Goal: Information Seeking & Learning: Learn about a topic

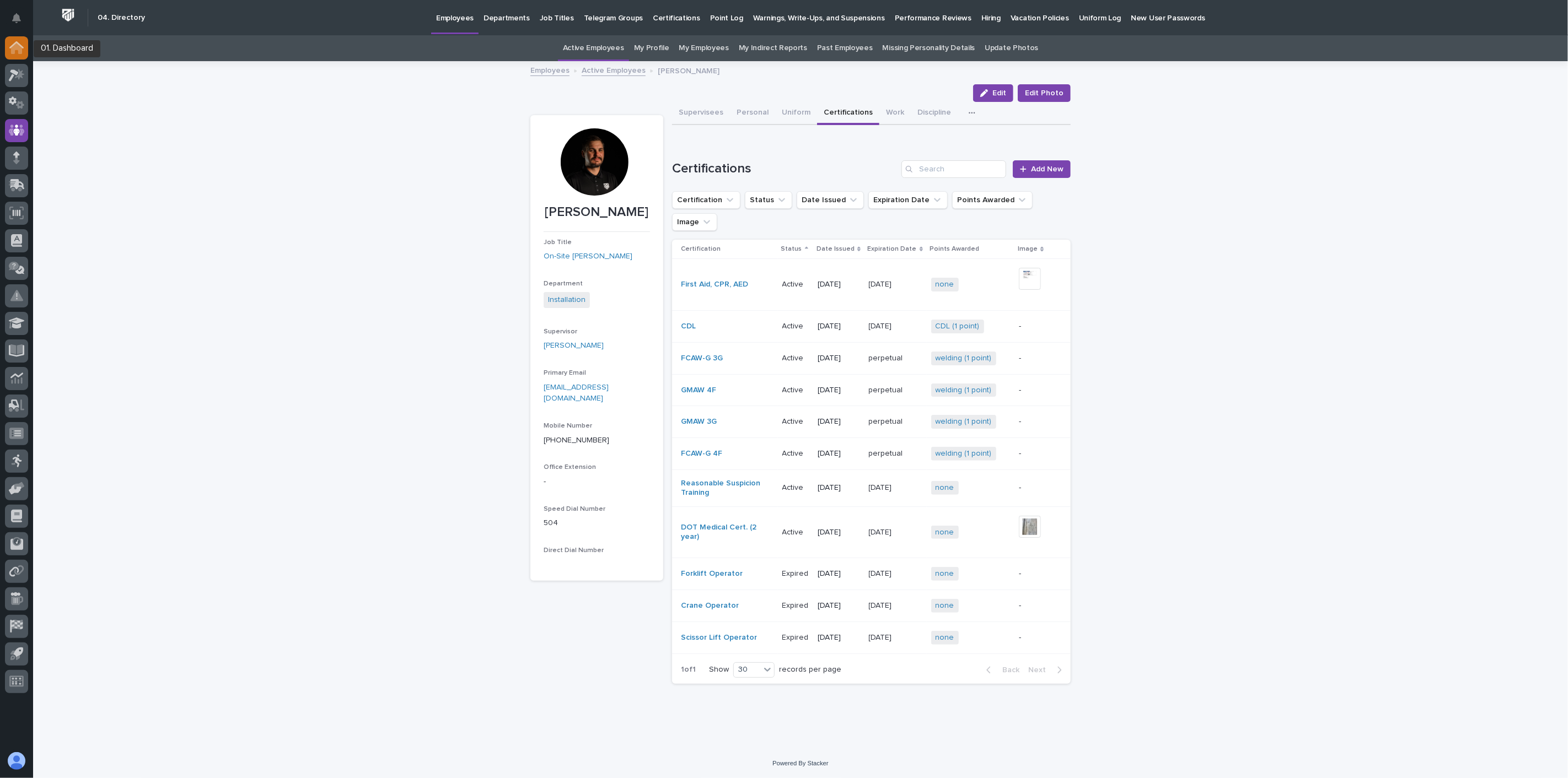
click at [7, 52] on div at bounding box center [16, 47] width 23 height 23
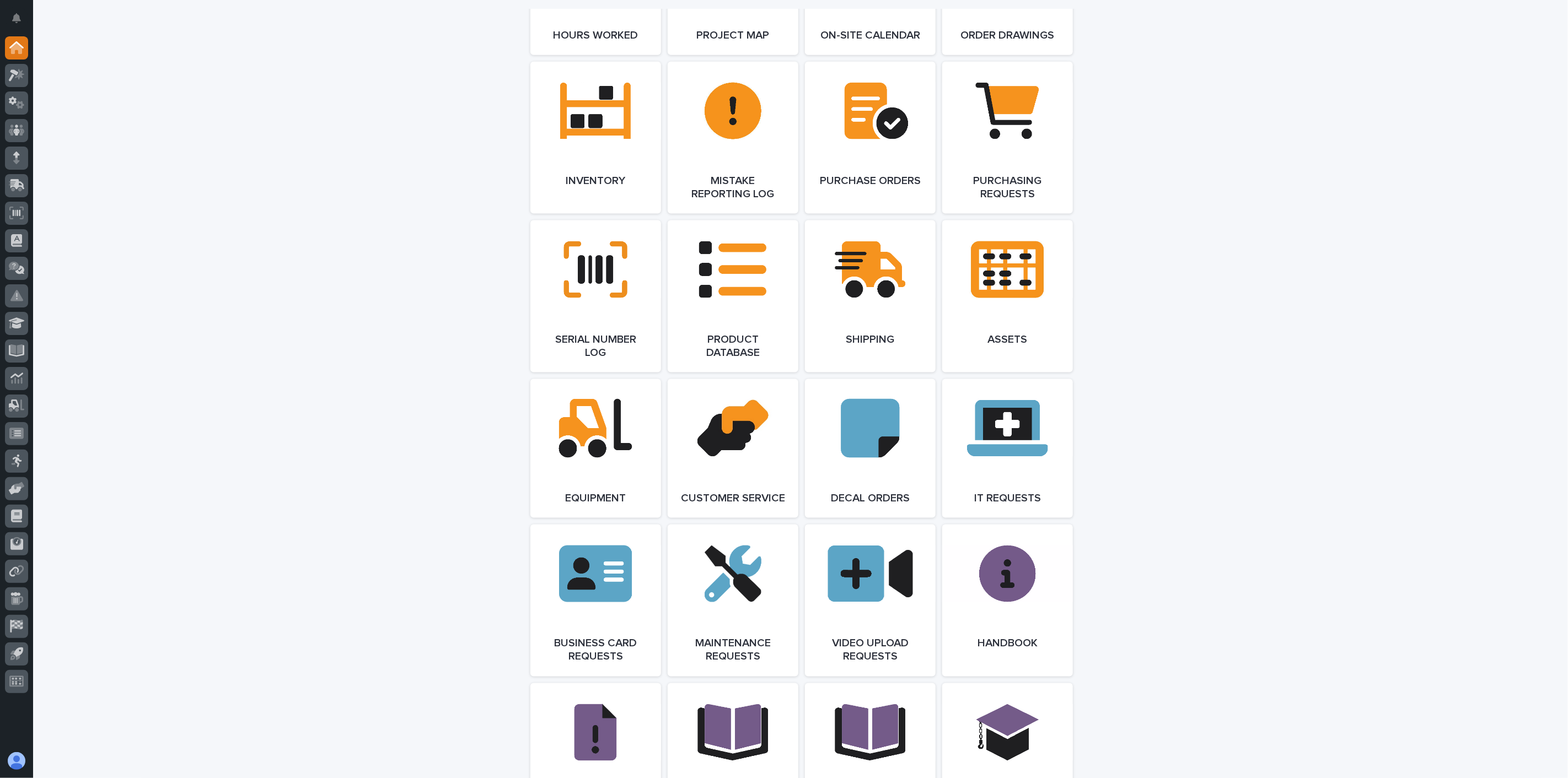
scroll to position [1653, 0]
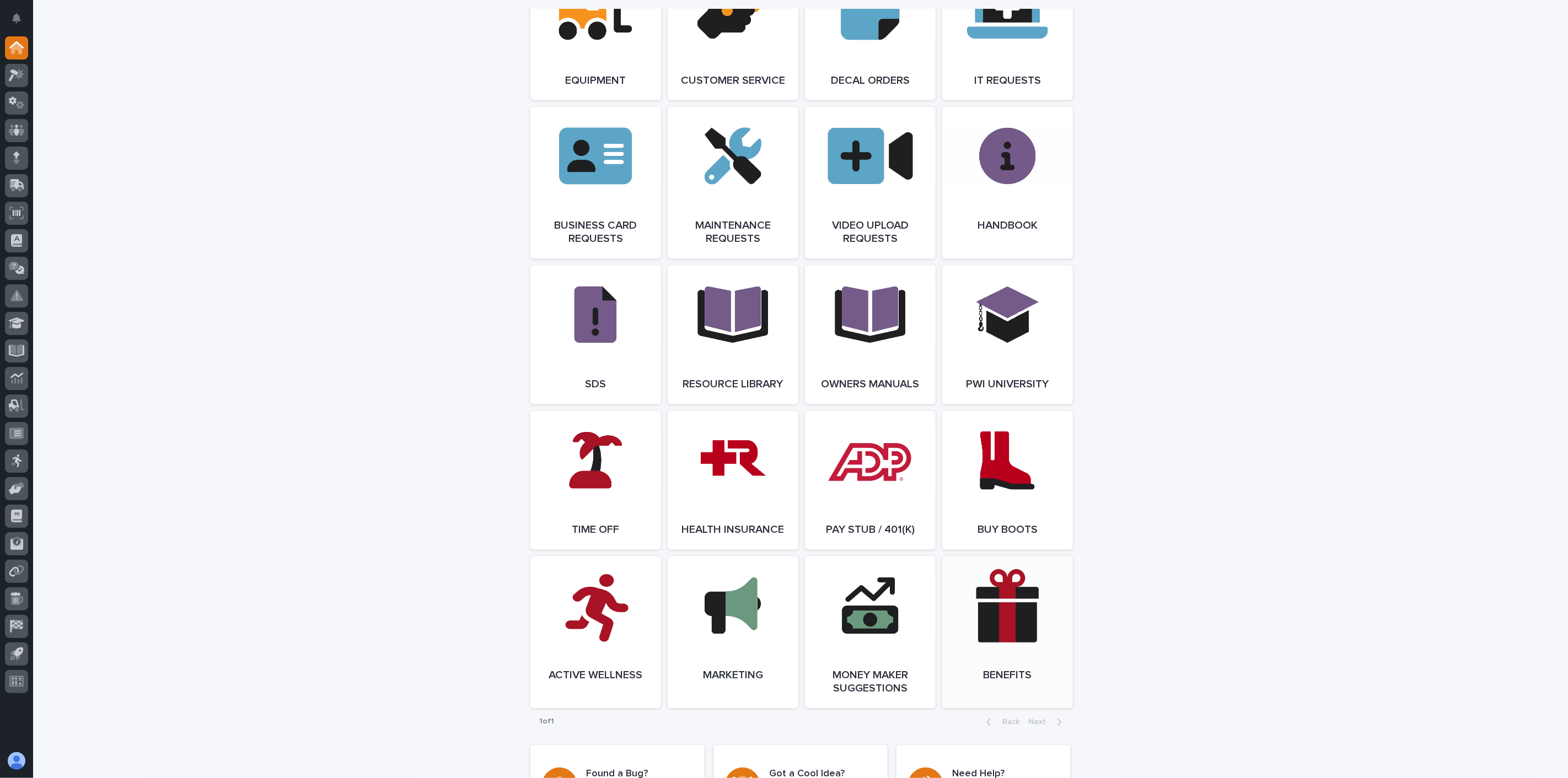
click at [1029, 671] on link "Open Link" at bounding box center [1007, 633] width 131 height 152
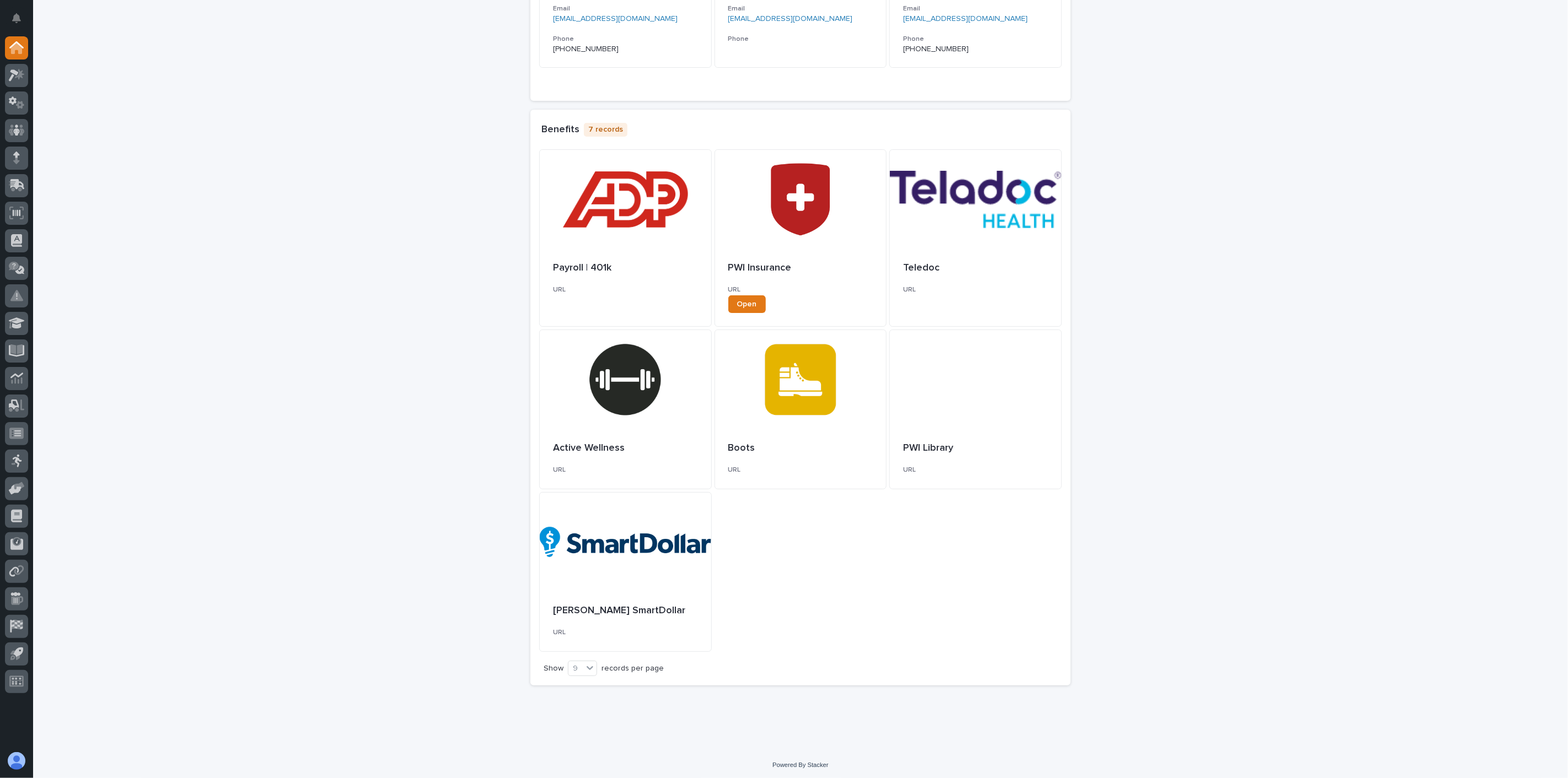
scroll to position [250, 0]
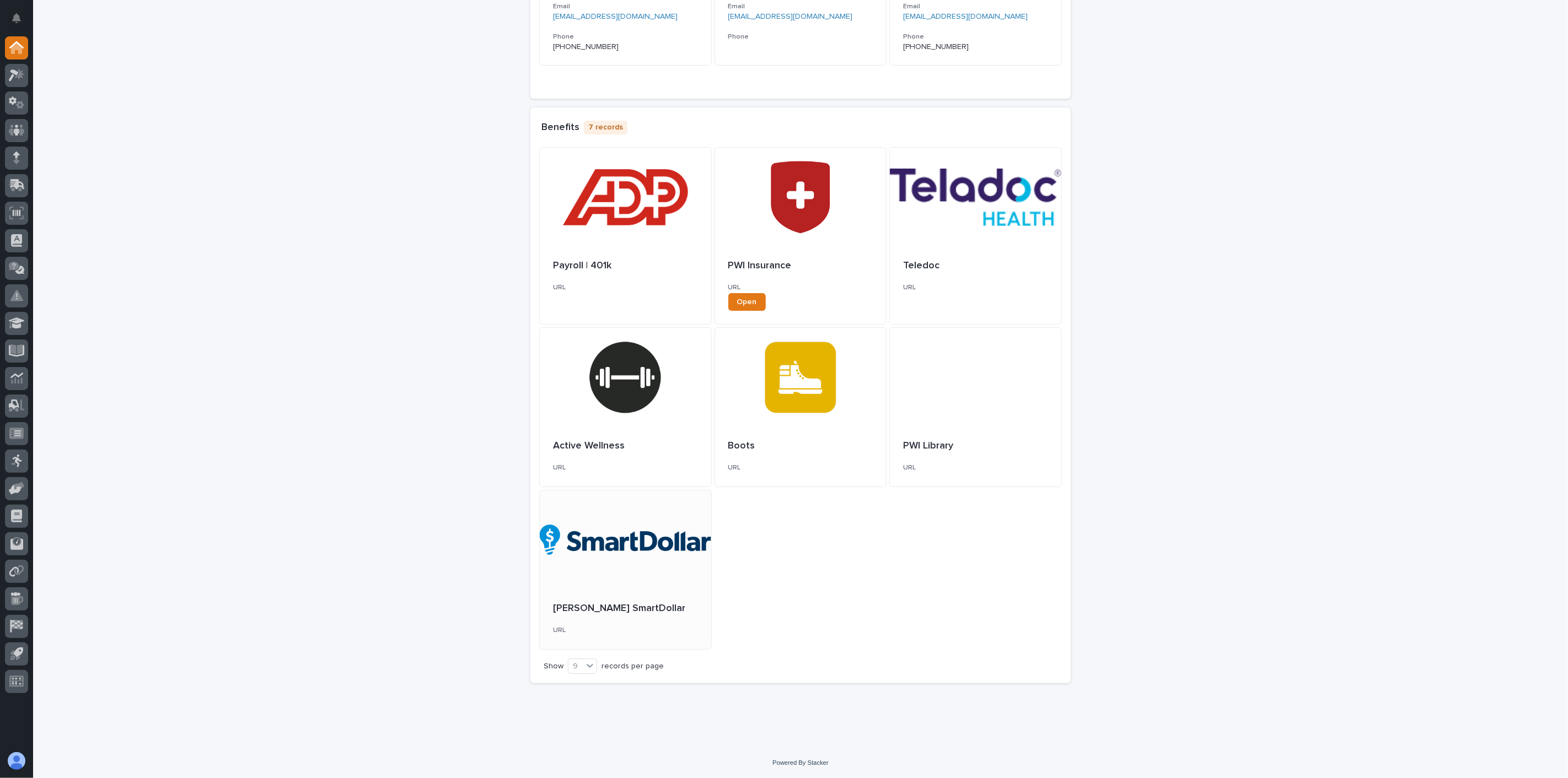
click at [600, 572] on div at bounding box center [625, 539] width 172 height 99
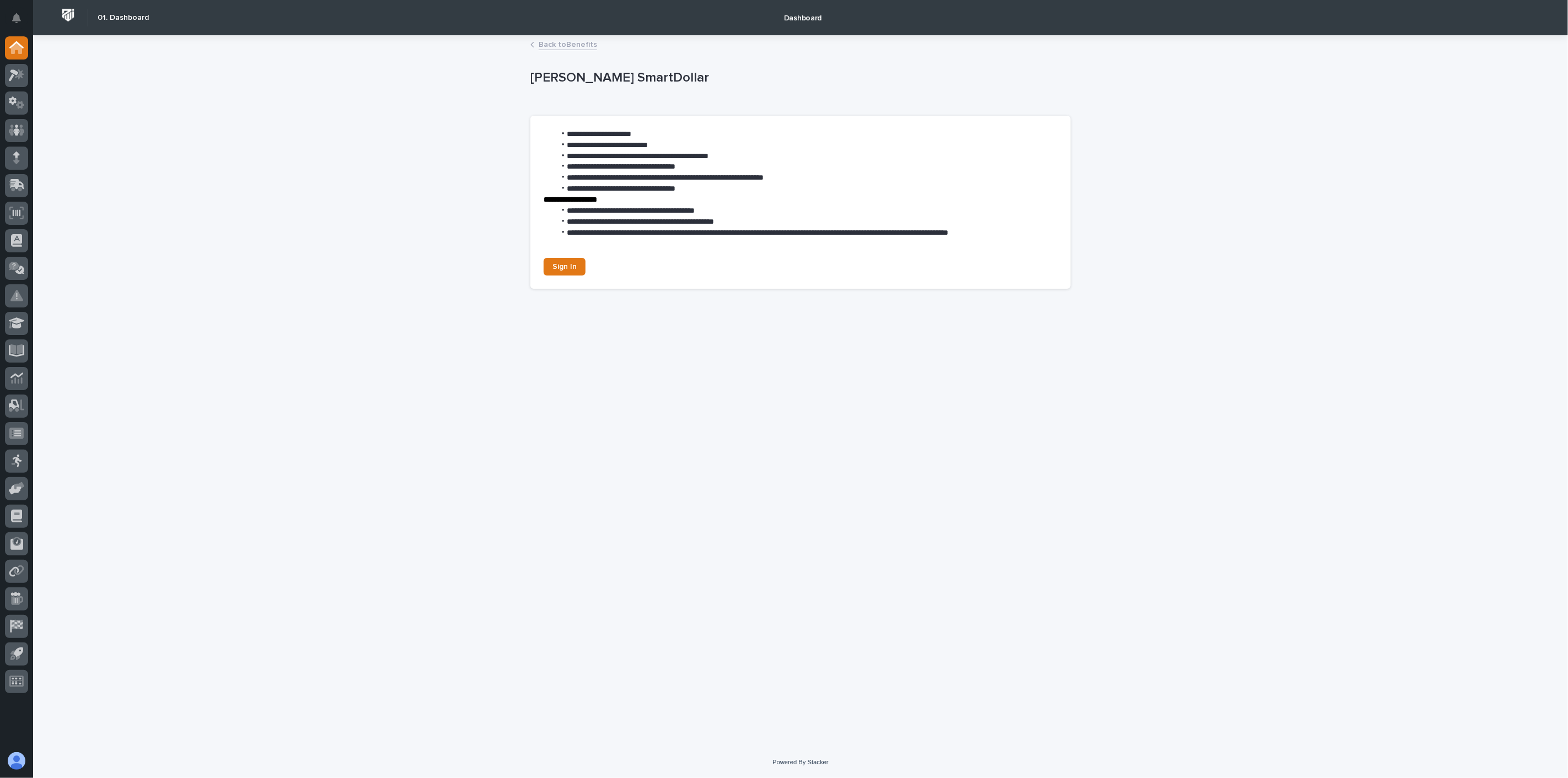
click at [572, 44] on link "Back to Benefits" at bounding box center [568, 43] width 59 height 13
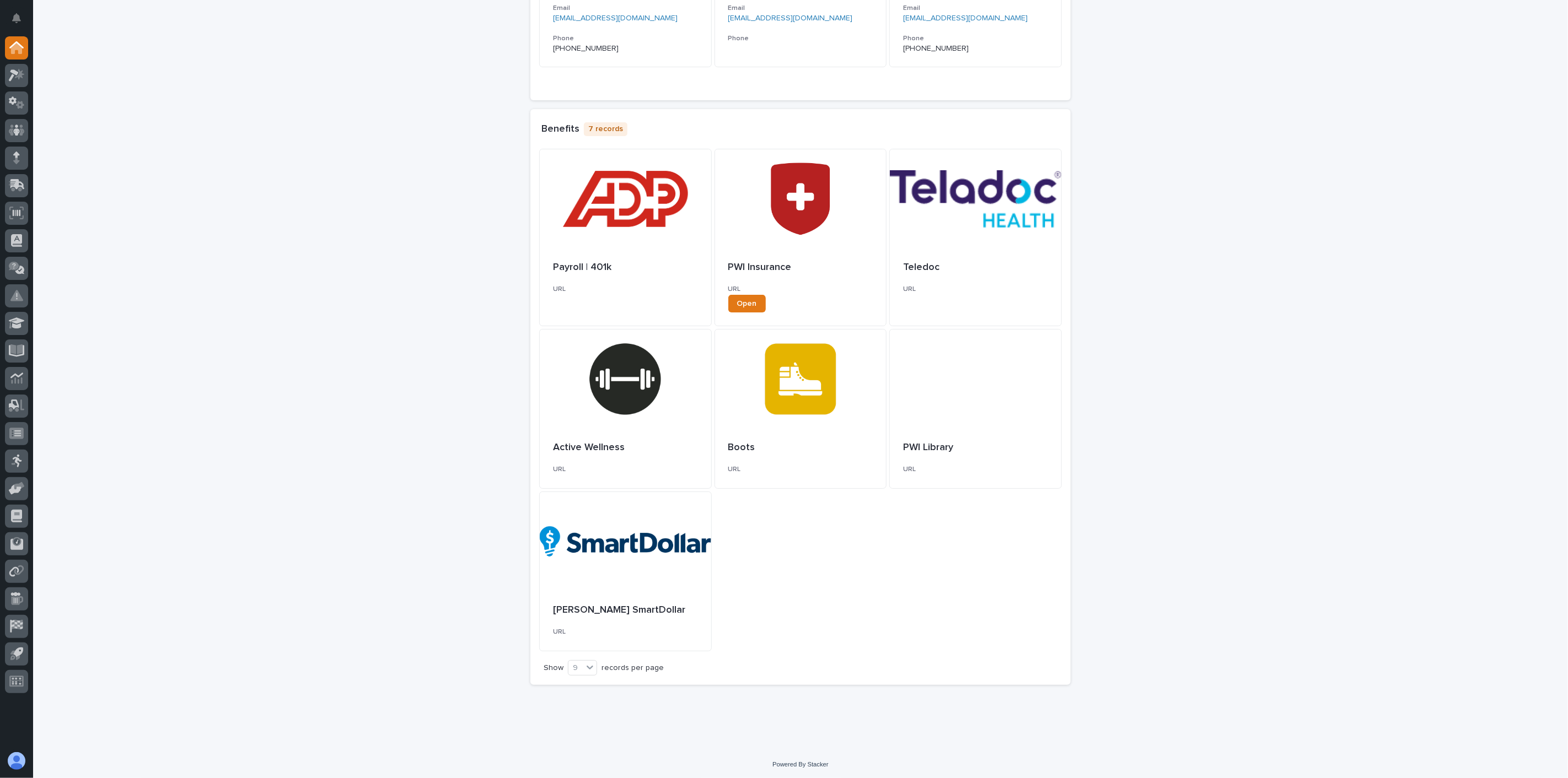
scroll to position [250, 0]
click at [134, 78] on div "Loading... Saving… Loading... Saving… Loading... Saving… Loading... Saving… Loa…" at bounding box center [801, 266] width 1535 height 962
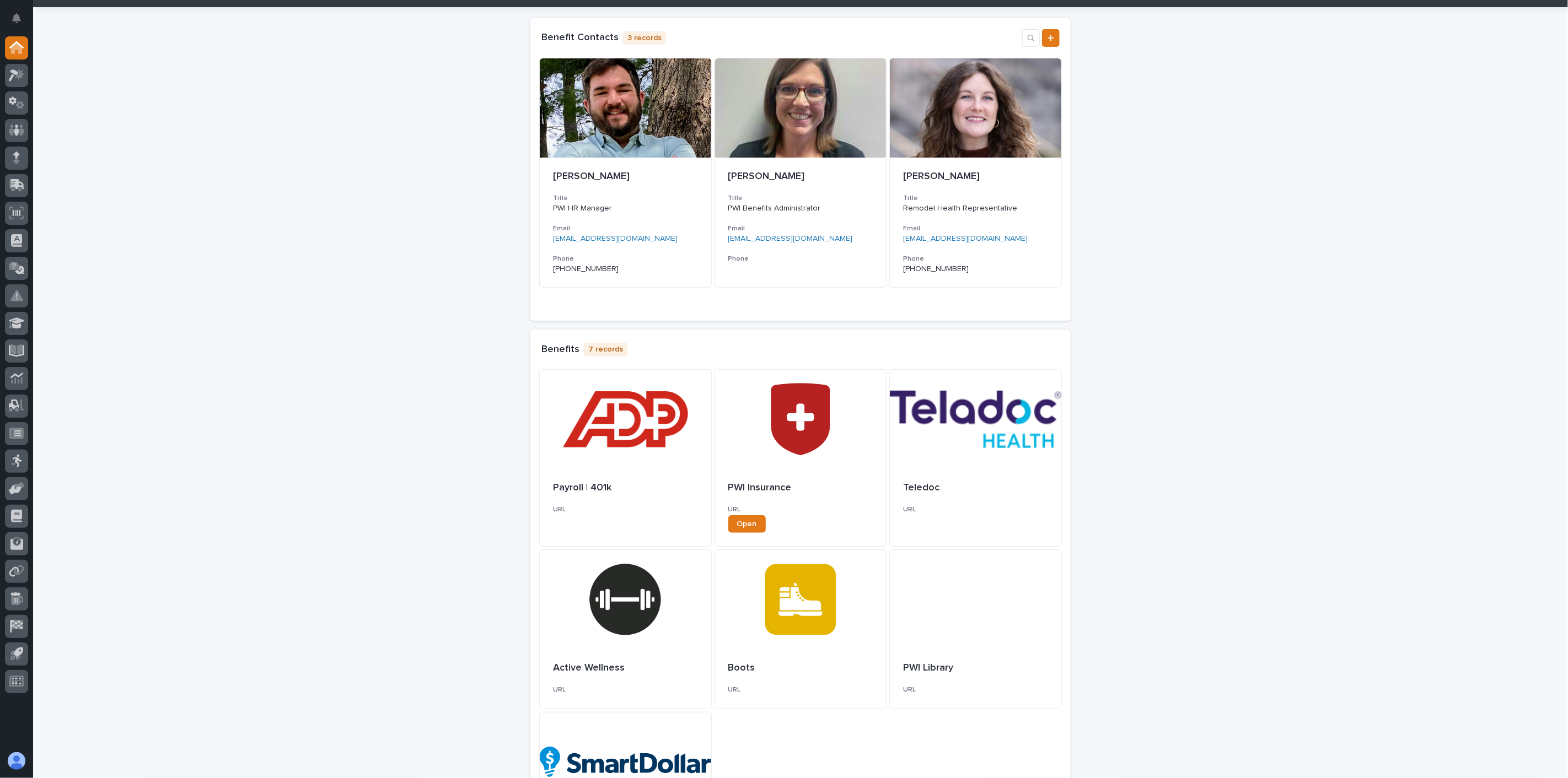
scroll to position [0, 0]
